Goal: Information Seeking & Learning: Learn about a topic

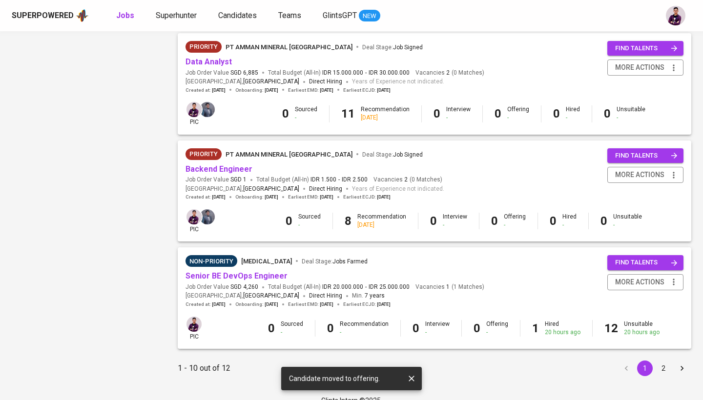
scroll to position [861, 0]
click at [273, 272] on link "Senior BE DevOps Engineer" at bounding box center [236, 276] width 102 height 9
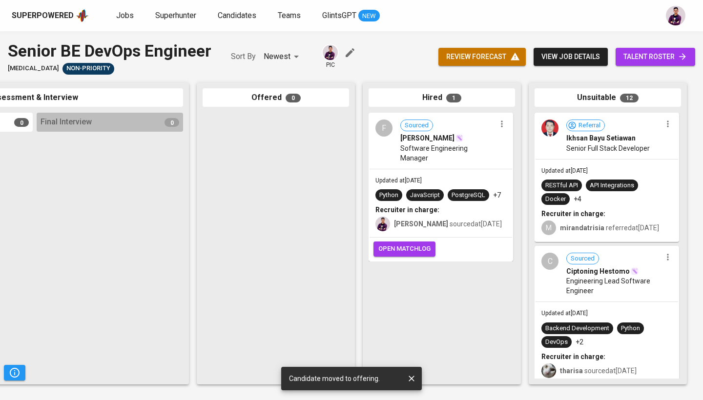
click at [388, 134] on div "F" at bounding box center [383, 128] width 17 height 17
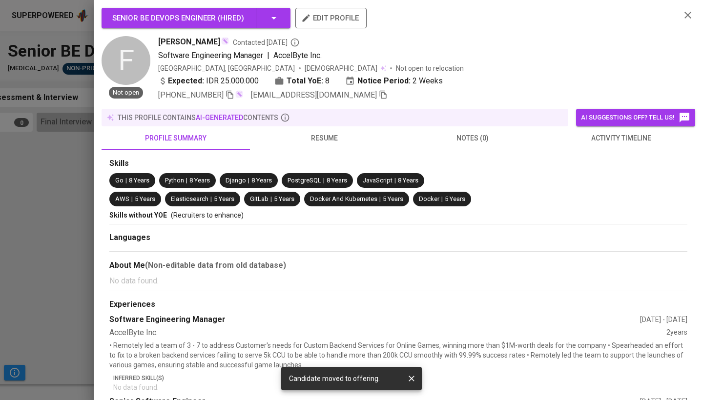
click at [334, 119] on div "this profile contains AI-generated contents" at bounding box center [334, 118] width 459 height 10
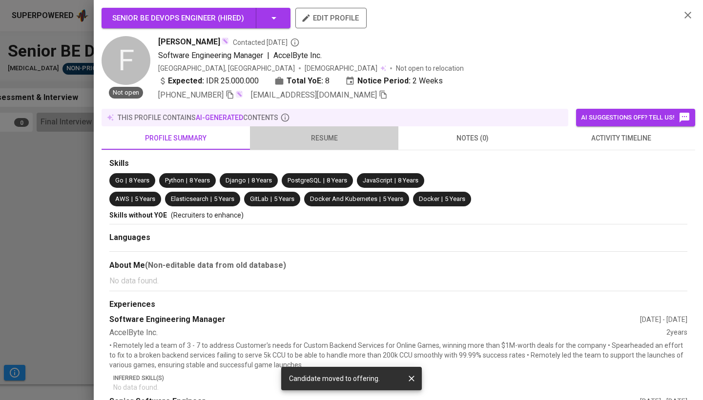
click at [333, 137] on span "resume" at bounding box center [324, 138] width 137 height 12
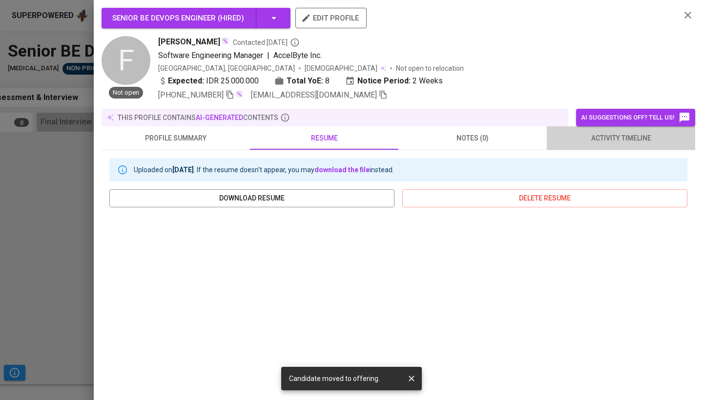
click at [614, 144] on span "activity timeline" at bounding box center [621, 138] width 137 height 12
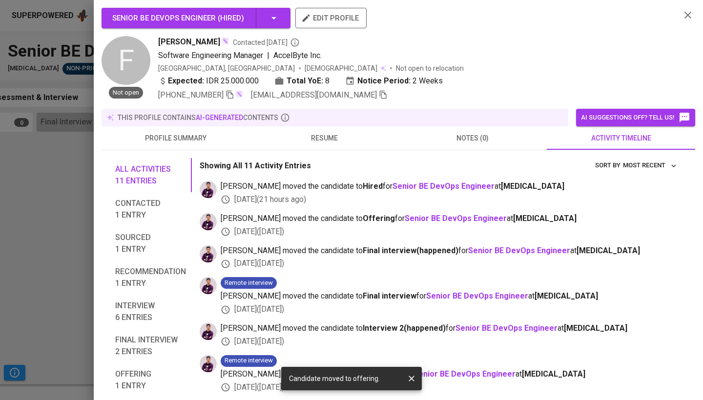
click at [684, 14] on icon "button" at bounding box center [688, 15] width 12 height 12
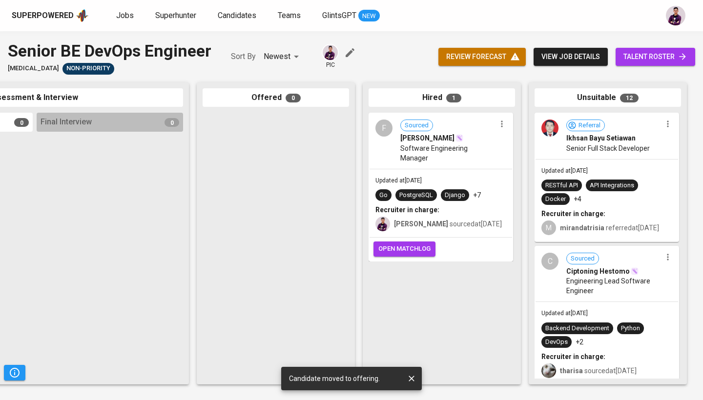
click at [416, 244] on span "open matchlog" at bounding box center [404, 249] width 52 height 11
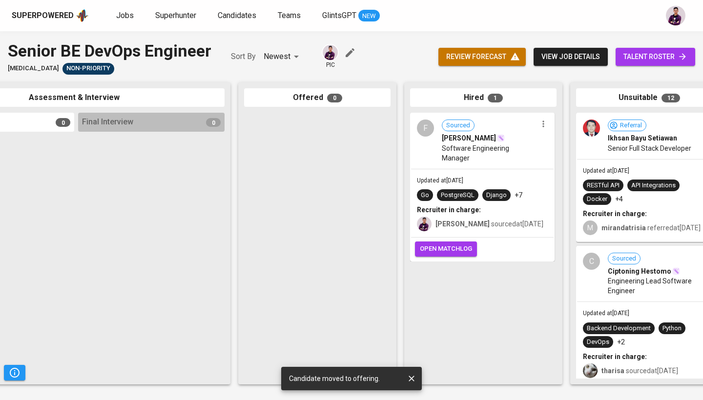
scroll to position [0, 419]
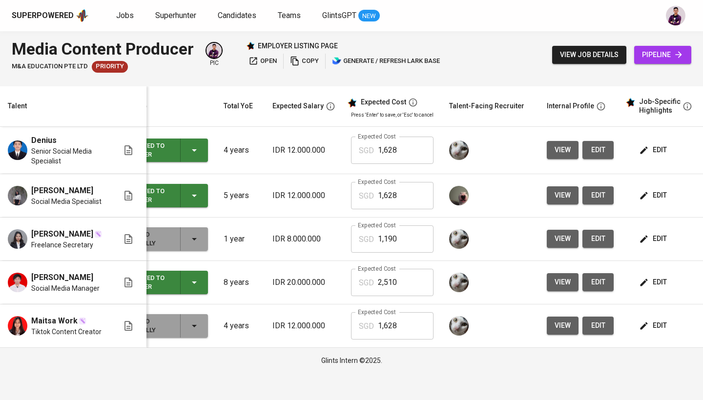
click at [168, 24] on div "Superpowered Jobs Superhunter Candidates Teams GlintsGPT NEW" at bounding box center [351, 15] width 703 height 31
click at [167, 20] on span "Superhunter" at bounding box center [175, 15] width 41 height 9
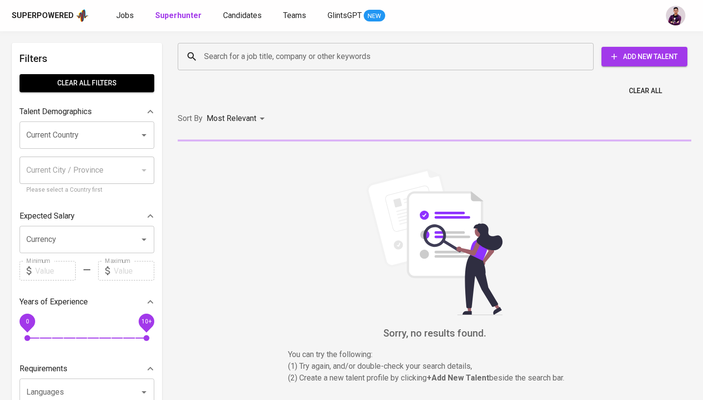
click at [237, 46] on div "Search for a job title, company or other keywords" at bounding box center [386, 56] width 416 height 27
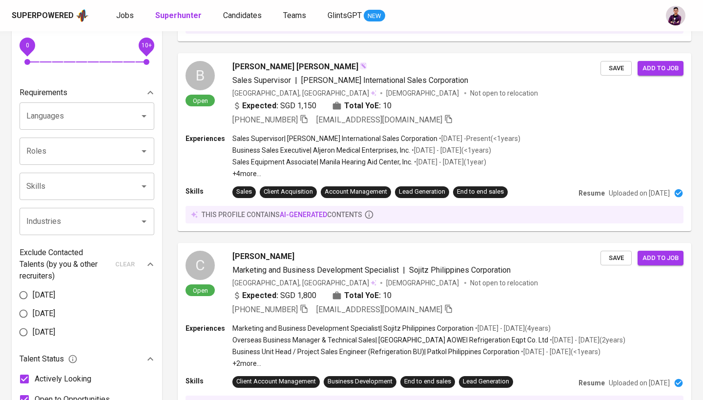
scroll to position [279, 0]
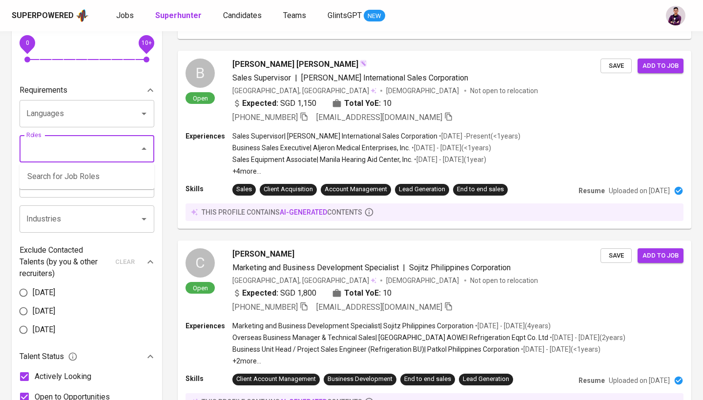
click at [106, 157] on input "Roles" at bounding box center [73, 149] width 99 height 19
click at [56, 192] on input "Skills" at bounding box center [73, 184] width 99 height 19
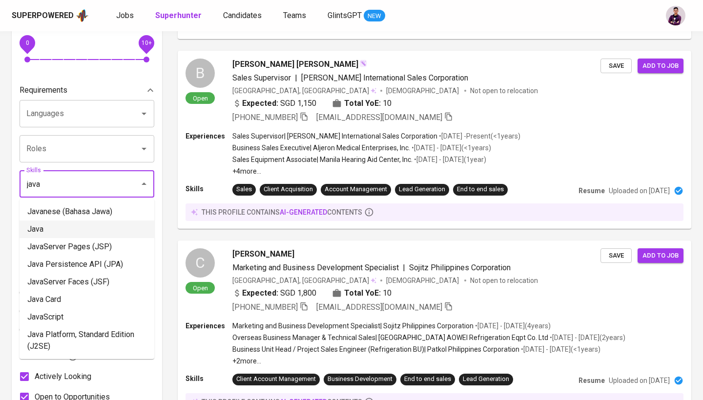
click at [79, 226] on li "Java" at bounding box center [87, 230] width 135 height 18
type input "java"
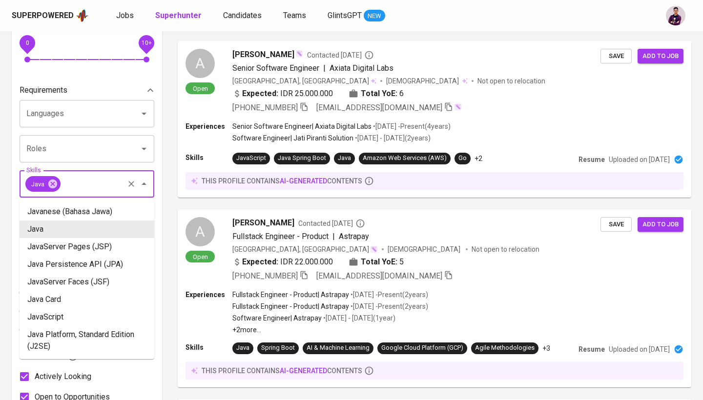
click at [119, 176] on input "Skills" at bounding box center [92, 184] width 61 height 19
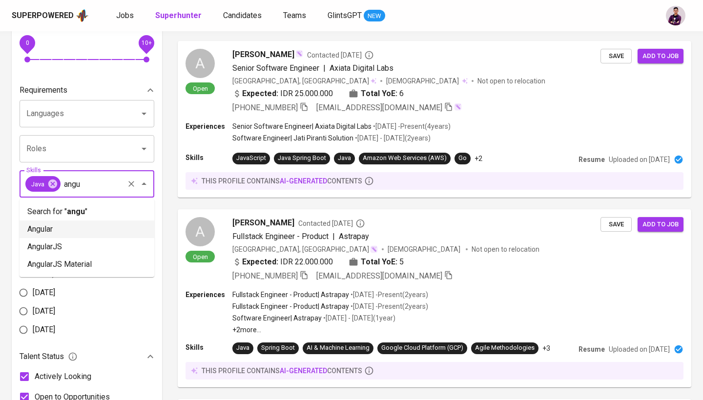
click at [91, 230] on li "Angular" at bounding box center [87, 230] width 135 height 18
type input "angu"
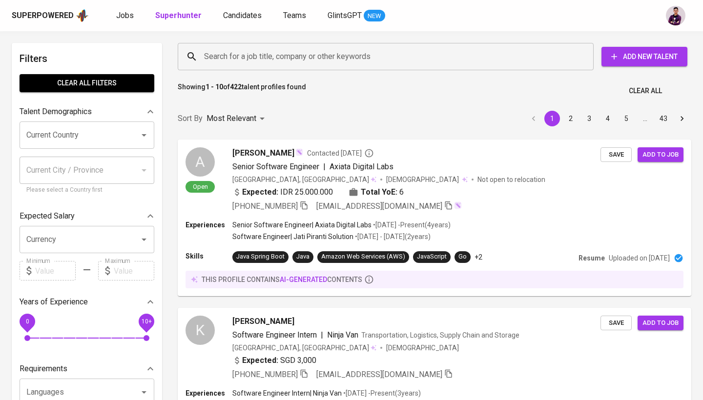
click at [52, 145] on div "Current Country" at bounding box center [87, 135] width 135 height 27
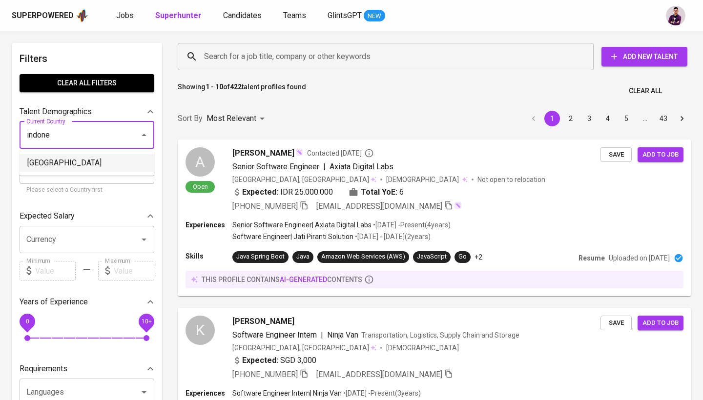
click at [58, 173] on ul "[GEOGRAPHIC_DATA]" at bounding box center [87, 162] width 135 height 25
click at [60, 167] on li "[GEOGRAPHIC_DATA]" at bounding box center [87, 163] width 135 height 18
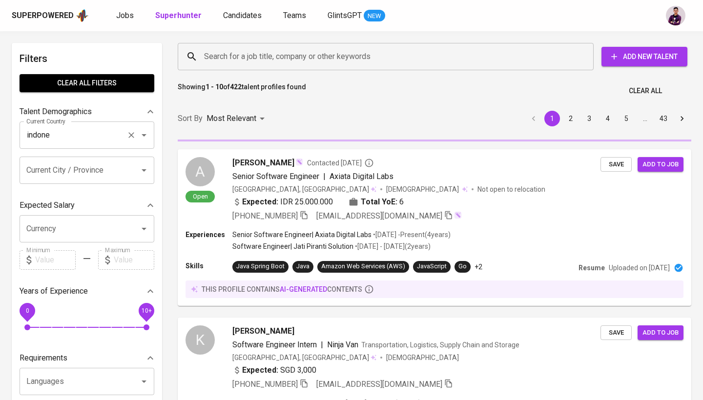
type input "[GEOGRAPHIC_DATA]"
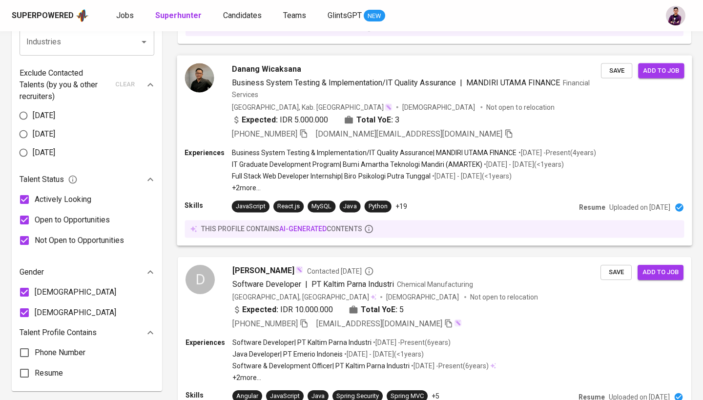
scroll to position [509, 0]
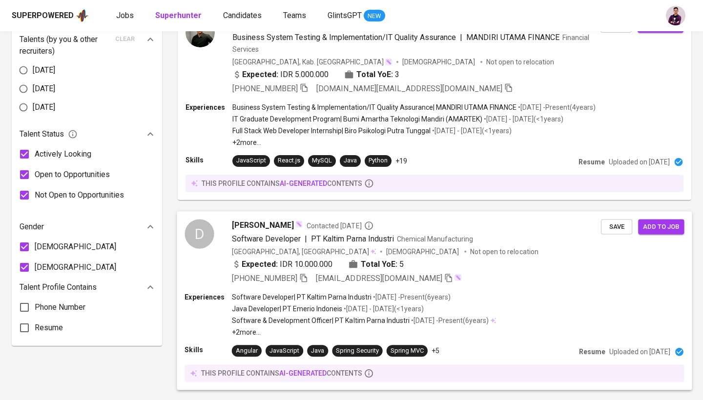
click at [214, 231] on div "D [PERSON_NAME] Contacted [DATE] Software Developer | PT Kaltim Parna Industri …" at bounding box center [393, 251] width 416 height 65
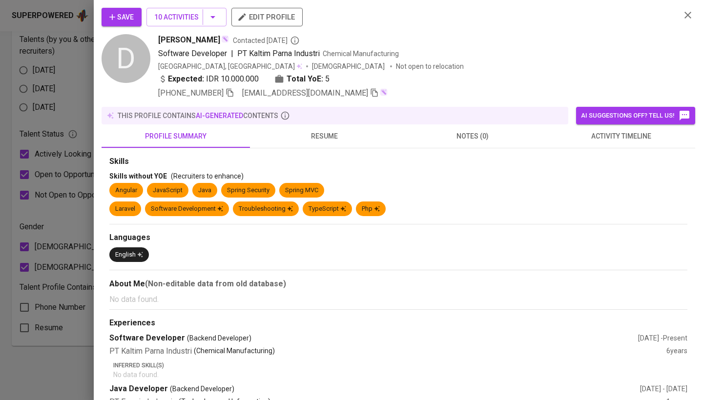
click at [327, 138] on span "resume" at bounding box center [324, 136] width 137 height 12
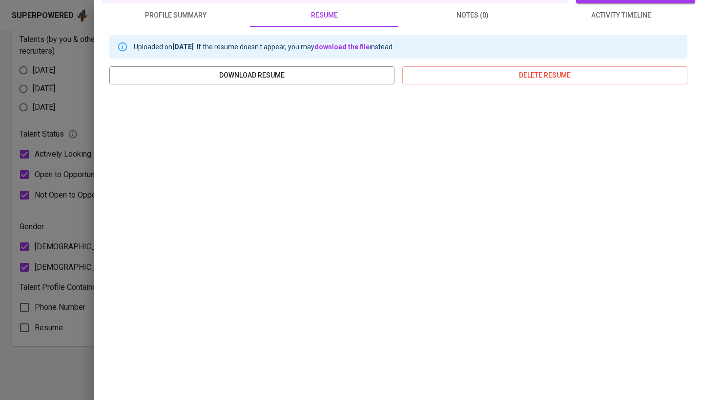
scroll to position [121, 0]
